Goal: Entertainment & Leisure: Consume media (video, audio)

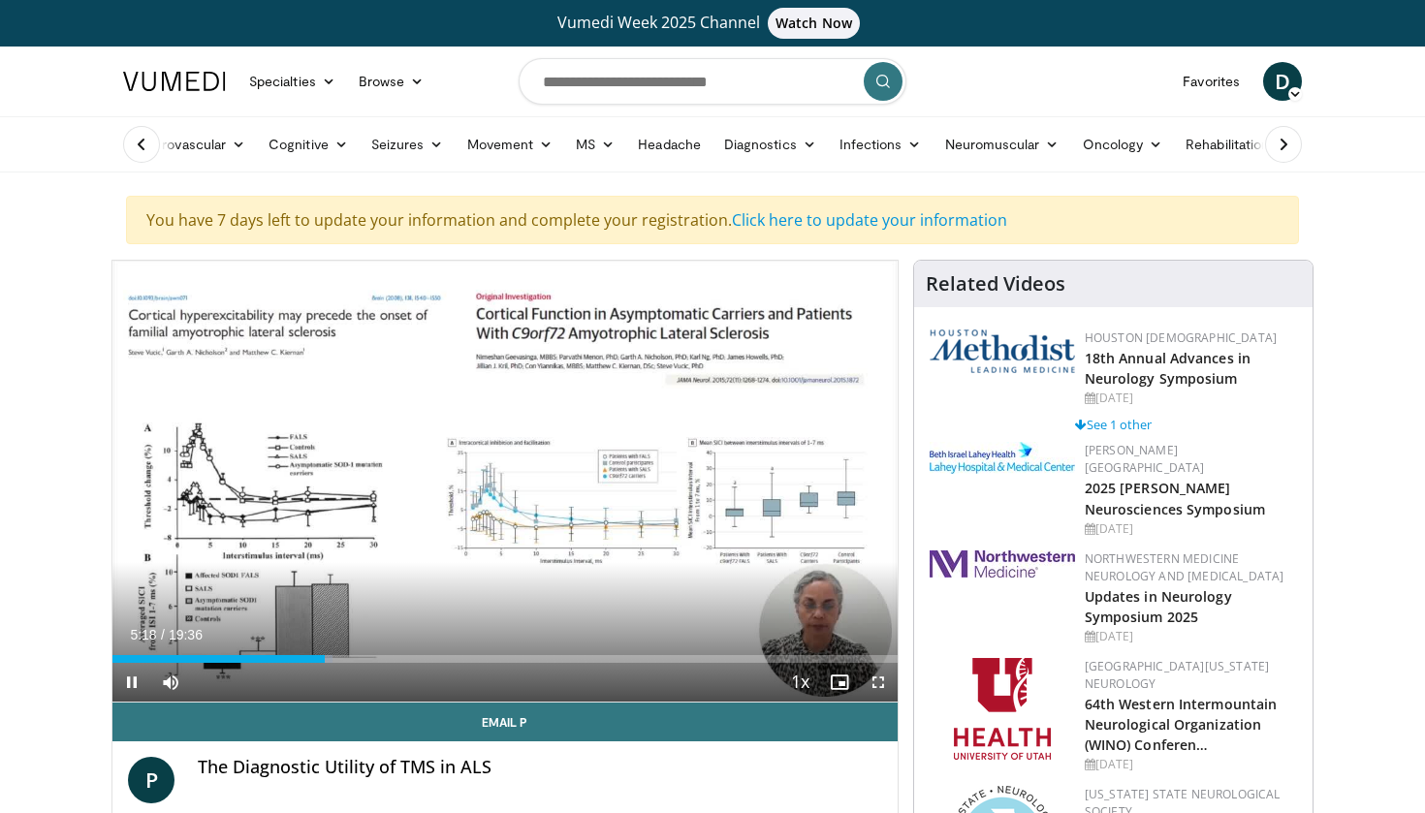
click at [878, 680] on span "Video Player" at bounding box center [878, 682] width 39 height 39
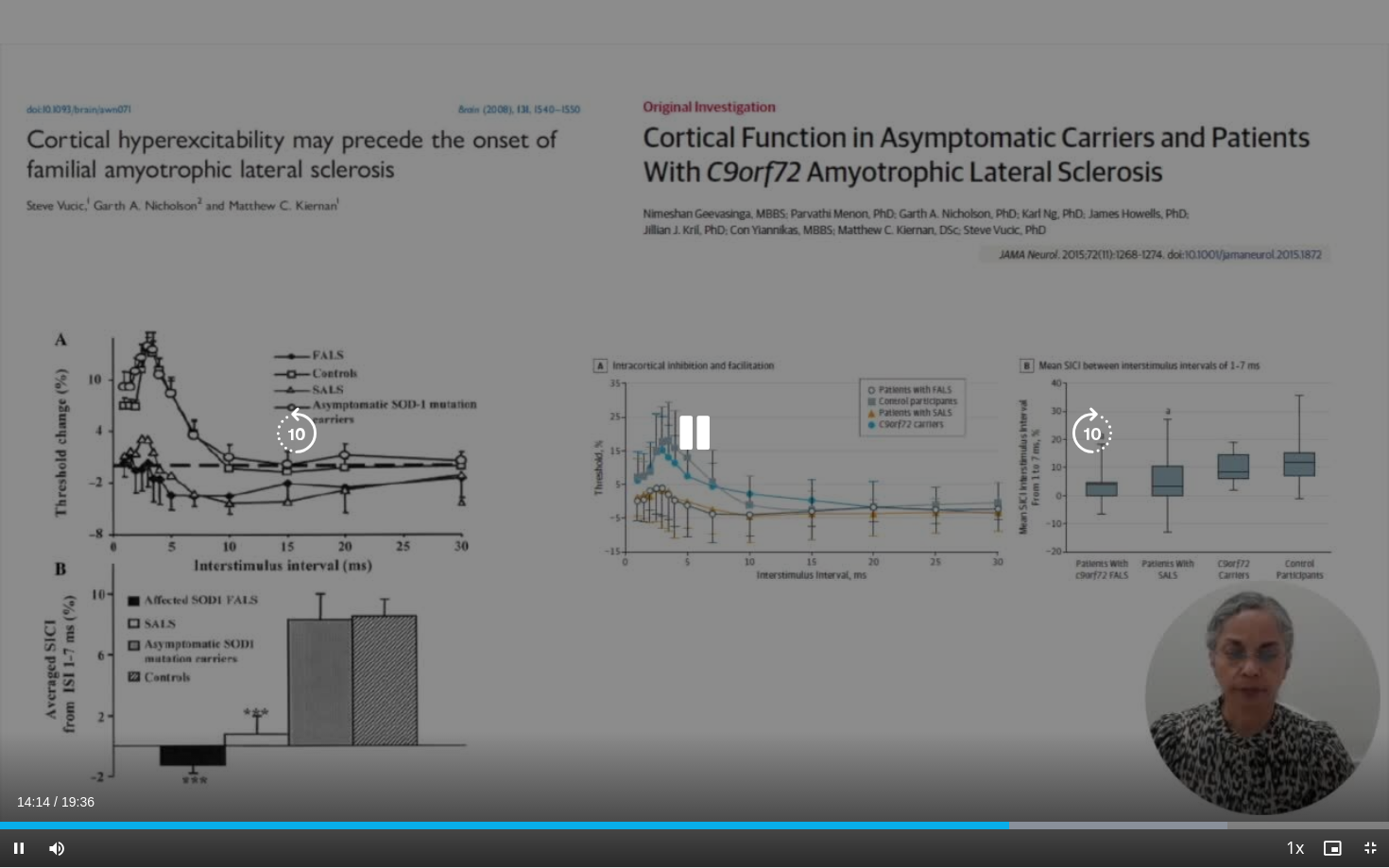
click at [706, 436] on icon "Video Player" at bounding box center [694, 434] width 53 height 53
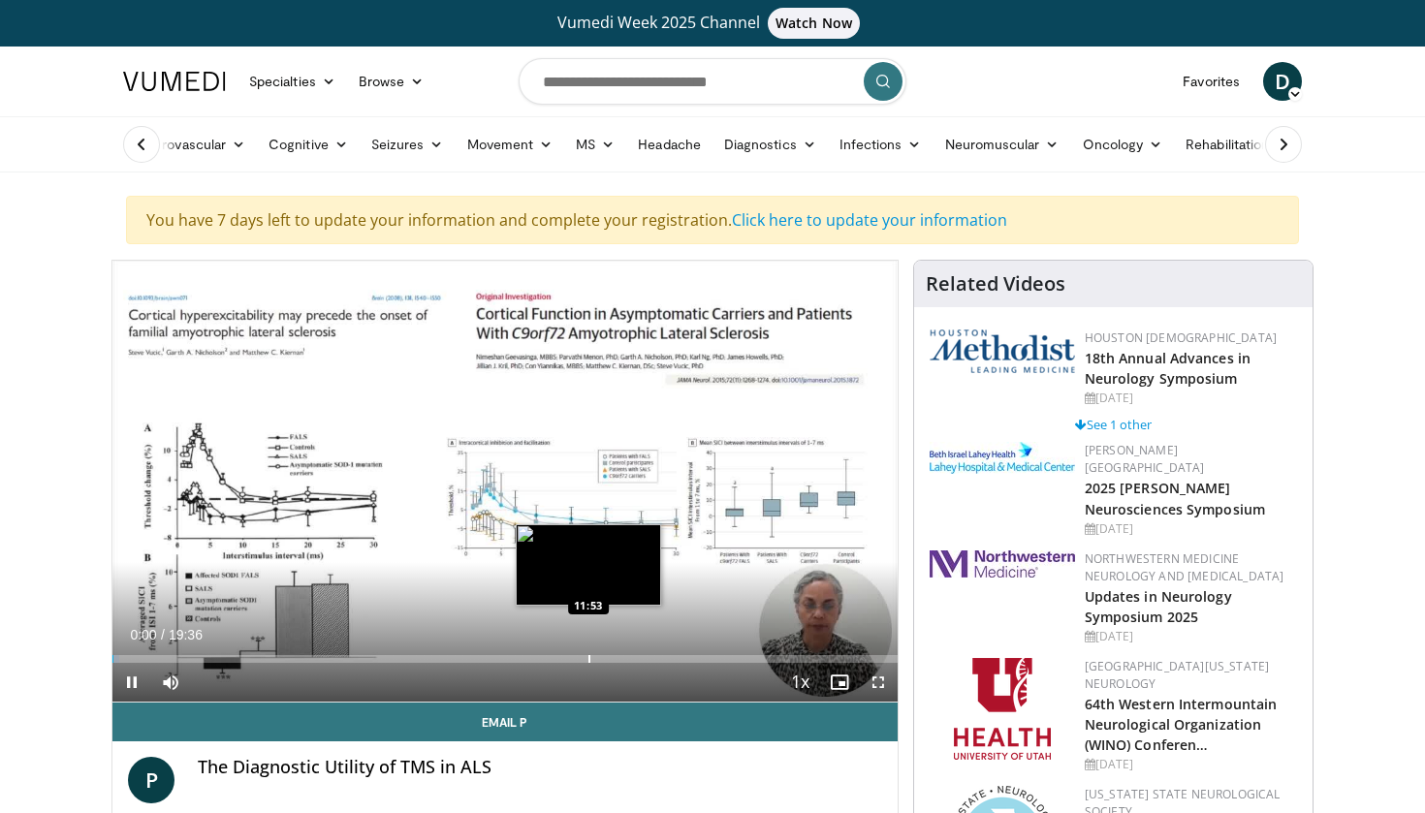
click at [588, 655] on div "Progress Bar" at bounding box center [589, 659] width 2 height 8
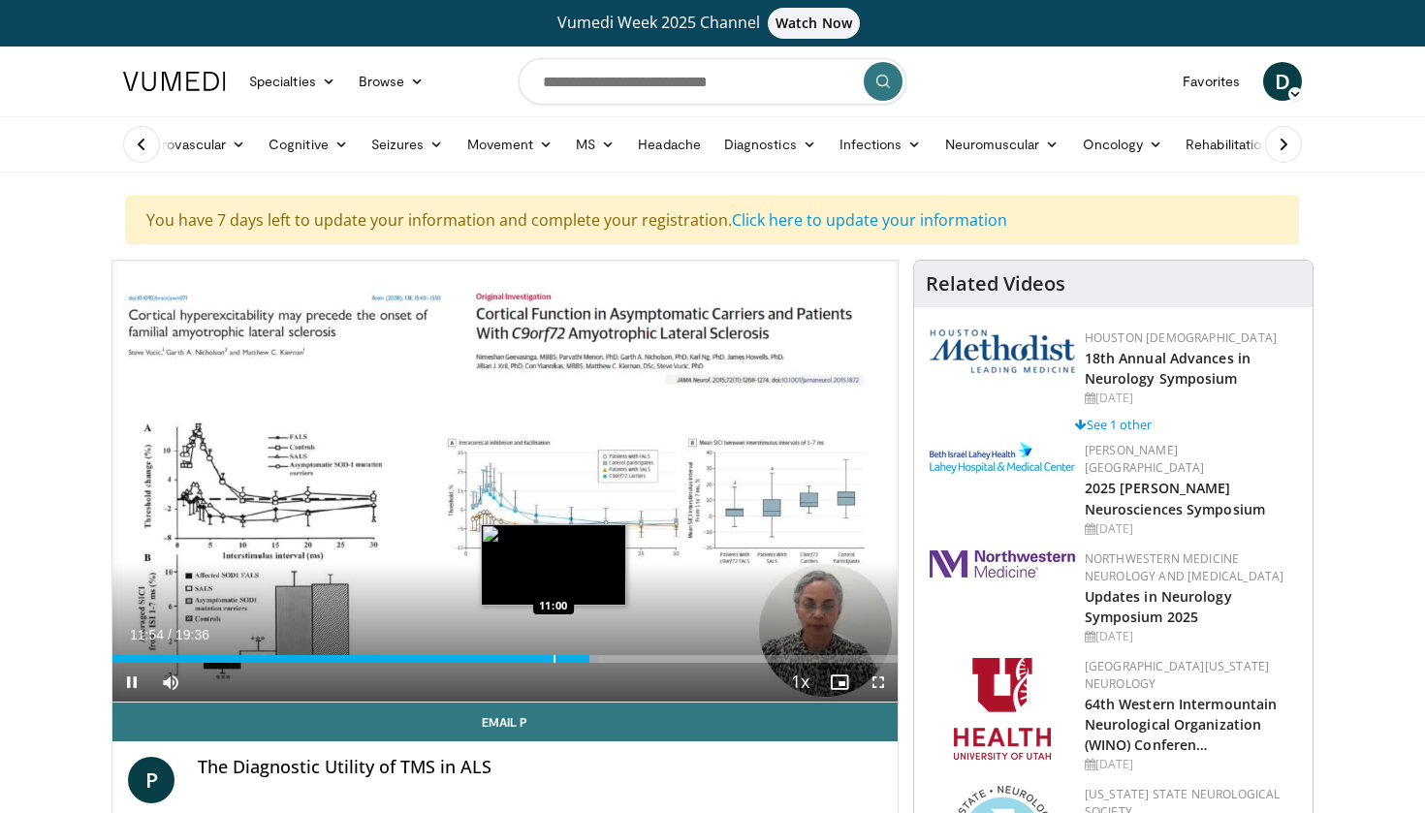
click at [553, 658] on div "Progress Bar" at bounding box center [554, 659] width 2 height 8
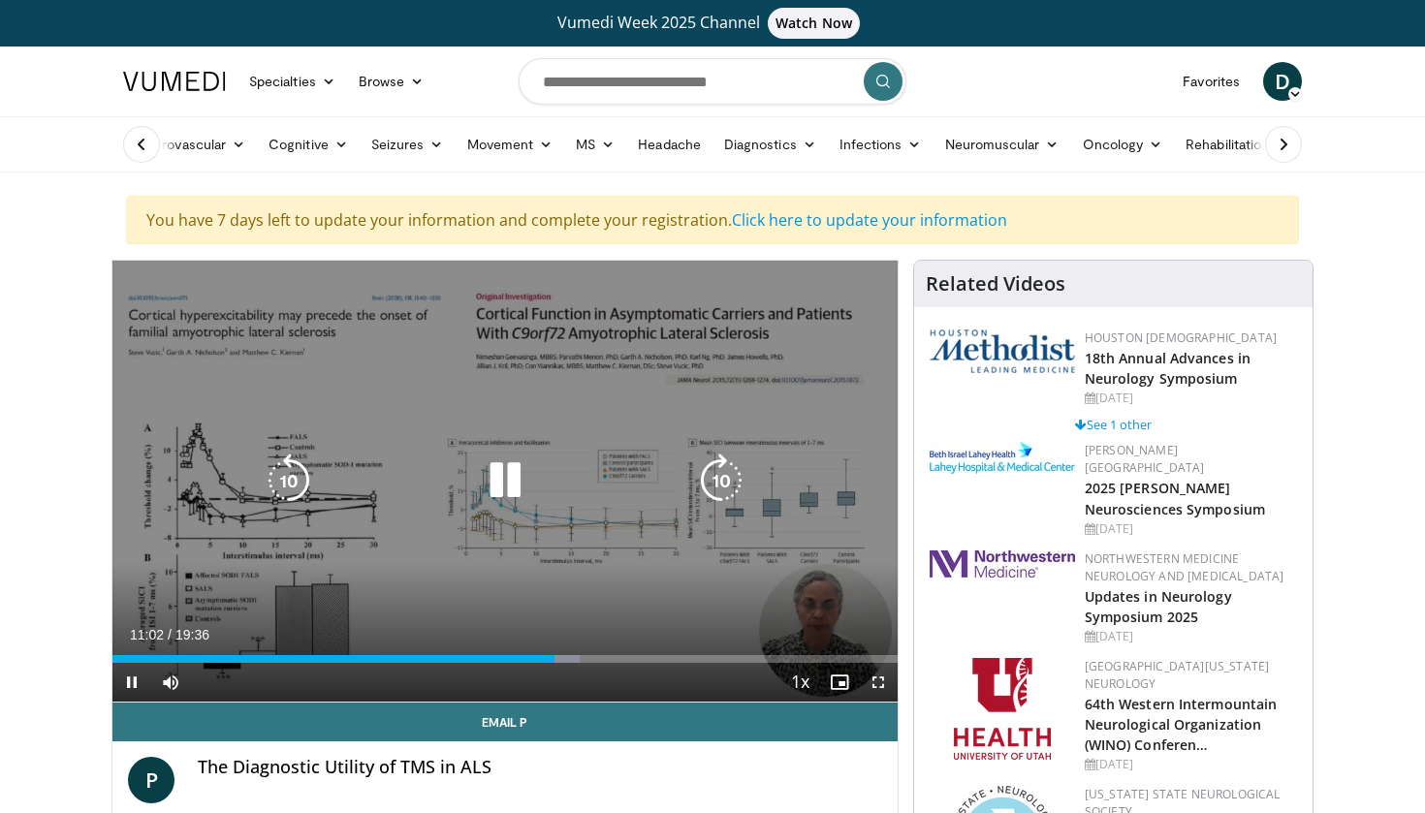
click at [507, 479] on icon "Video Player" at bounding box center [505, 481] width 54 height 54
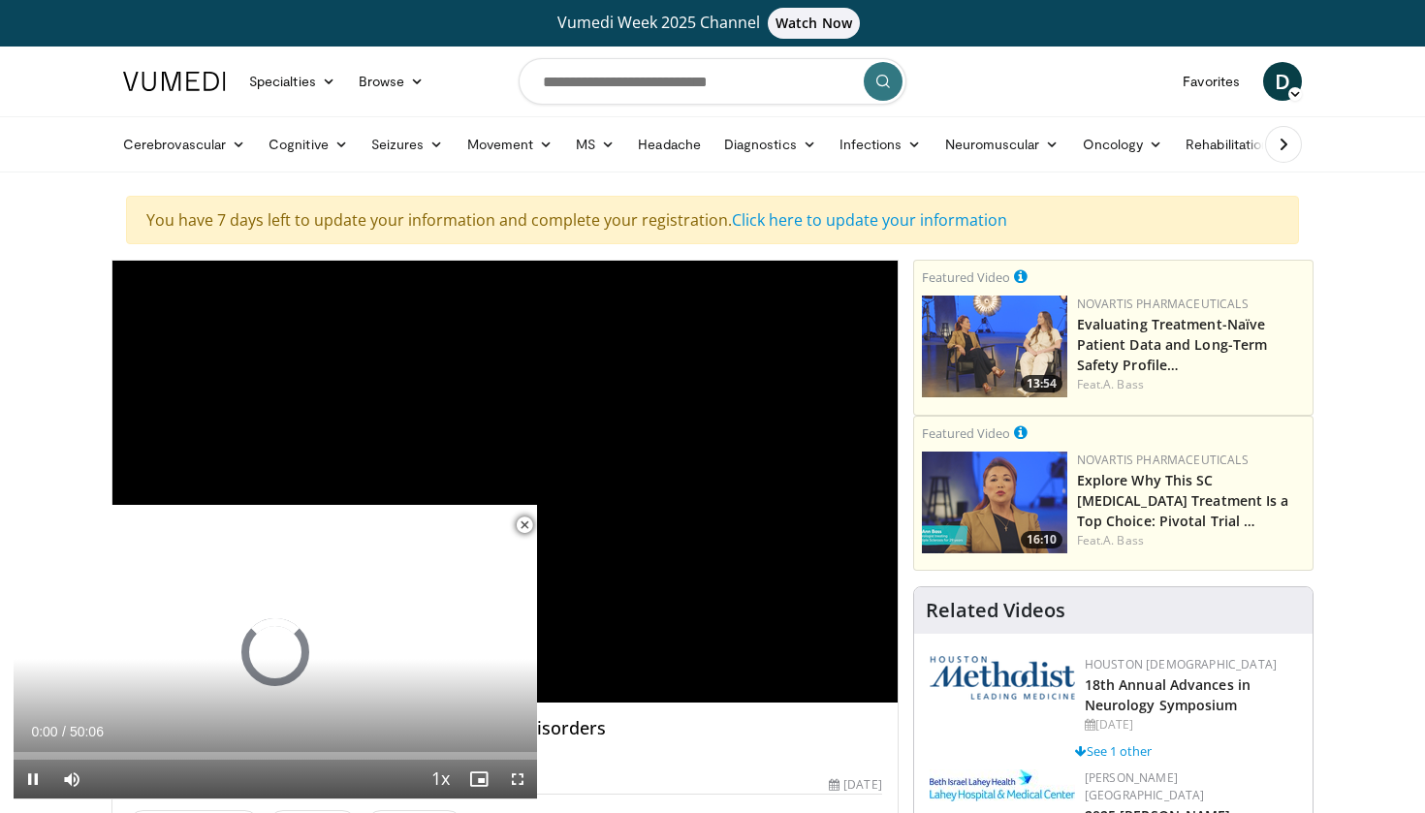
scroll to position [774, 0]
